Goal: Navigation & Orientation: Go to known website

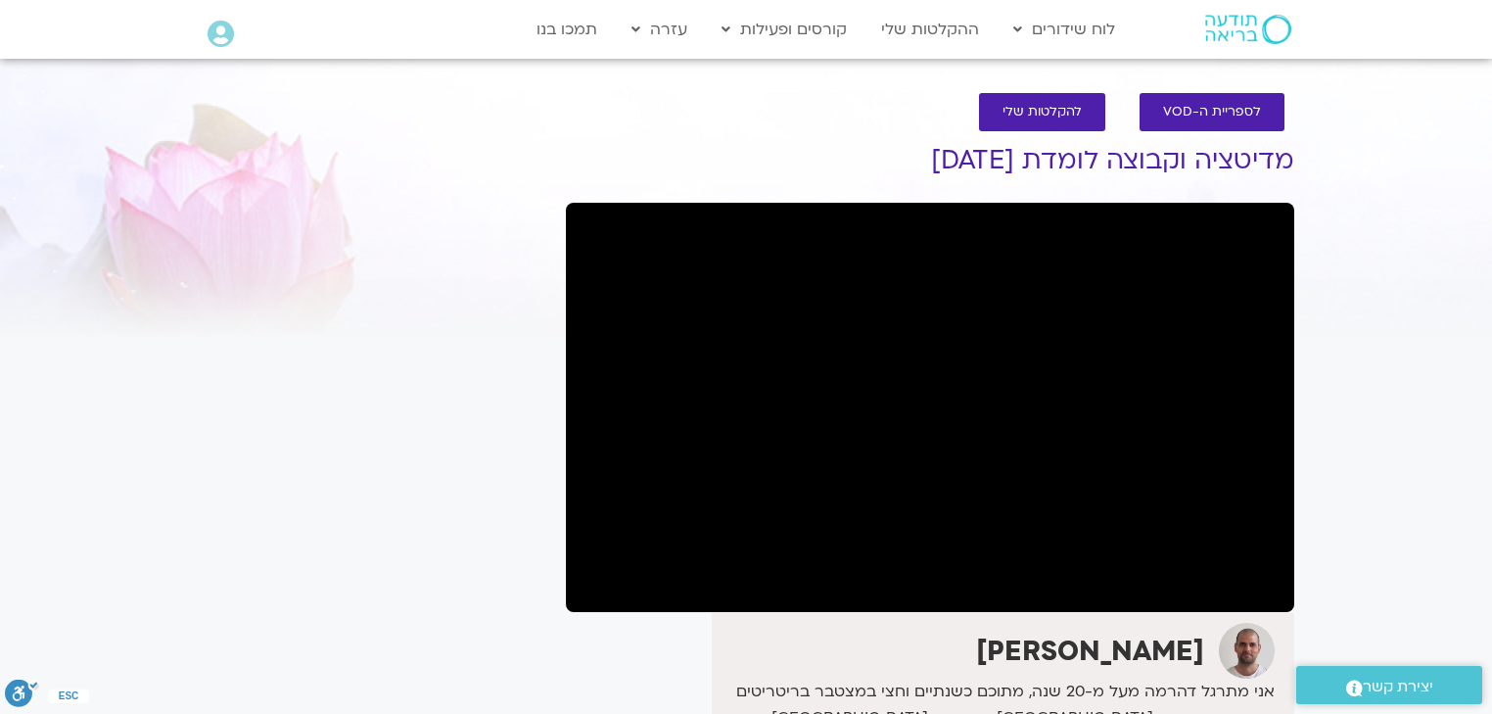
click at [1226, 39] on img at bounding box center [1248, 29] width 86 height 29
